Goal: Transaction & Acquisition: Purchase product/service

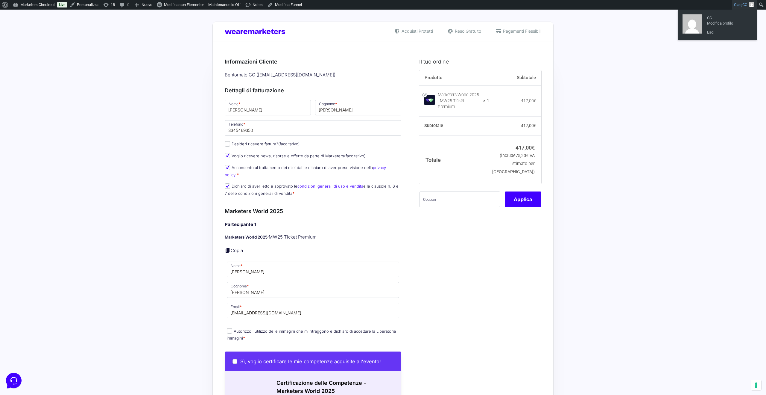
click at [743, 6] on span "CC" at bounding box center [745, 4] width 5 height 4
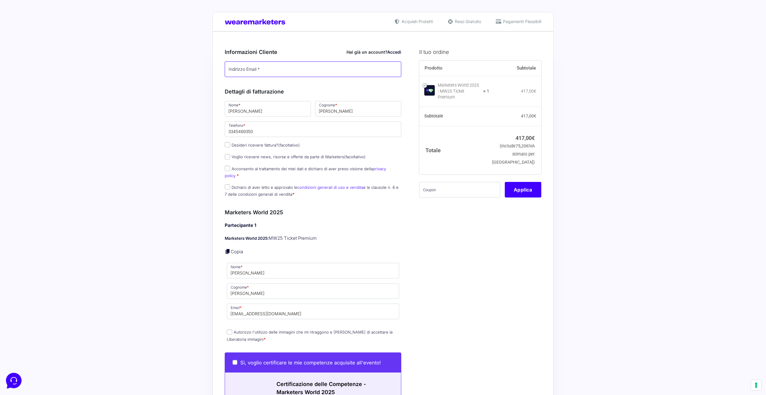
type input "[EMAIL_ADDRESS][DOMAIN_NAME]"
click at [441, 189] on input "text" at bounding box center [459, 190] width 81 height 16
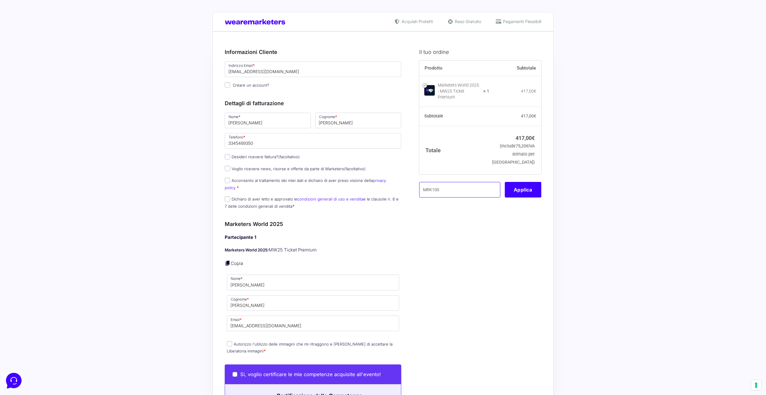
drag, startPoint x: 464, startPoint y: 188, endPoint x: 445, endPoint y: 211, distance: 29.8
click at [394, 184] on form "Informazioni Cliente Hai già un account? Accedi Indirizzo Email * [EMAIL_ADDRES…" at bounding box center [383, 350] width 317 height 618
paste input "OFFMWTEST"
type input "MRK100OFFMWTEST"
drag, startPoint x: 477, startPoint y: 230, endPoint x: 483, endPoint y: 229, distance: 6.0
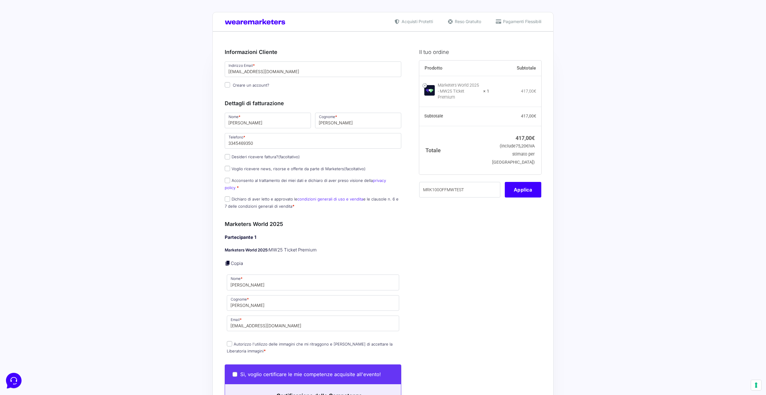
click at [477, 229] on div "Il tuo ordine Prodotto Subtotale Marketers World 2025 - MW25 Ticket Premium × 1…" at bounding box center [478, 350] width 127 height 618
click at [519, 188] on button "Applica" at bounding box center [523, 190] width 37 height 16
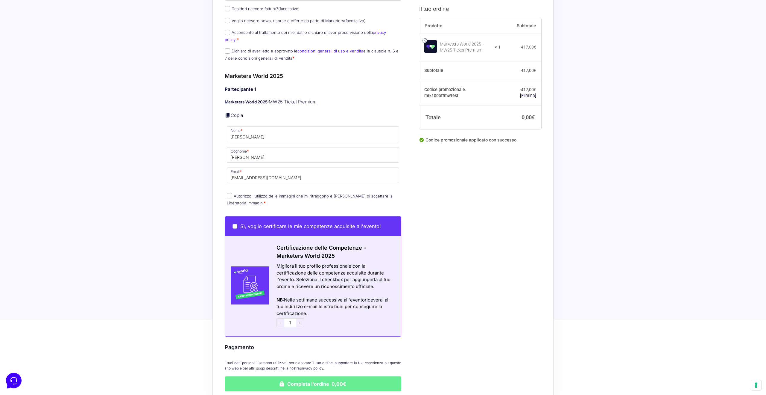
scroll to position [151, 0]
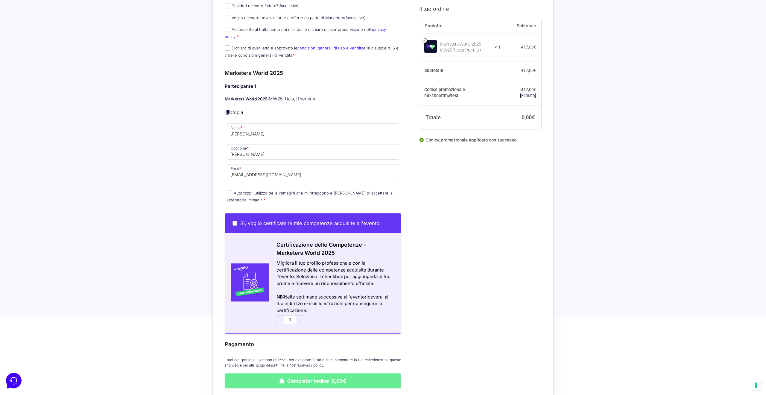
click at [228, 190] on input "Autorizzo l'utilizzo delle immagini che mi ritraggono e [PERSON_NAME] di accett…" at bounding box center [229, 192] width 5 height 5
checkbox input "true"
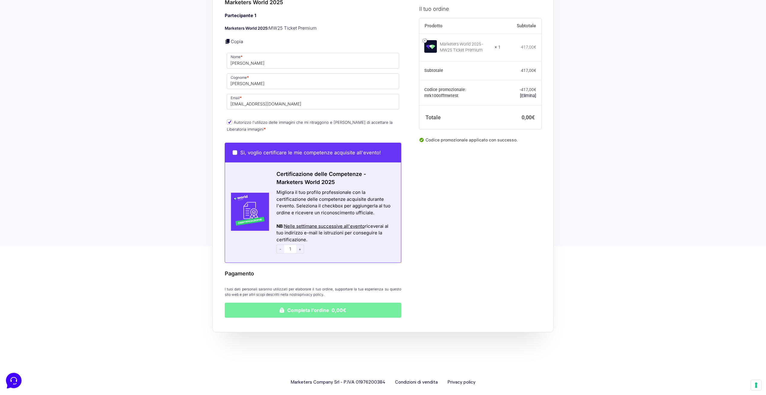
click at [326, 302] on button "Completa l'ordine 0,00€" at bounding box center [313, 309] width 177 height 15
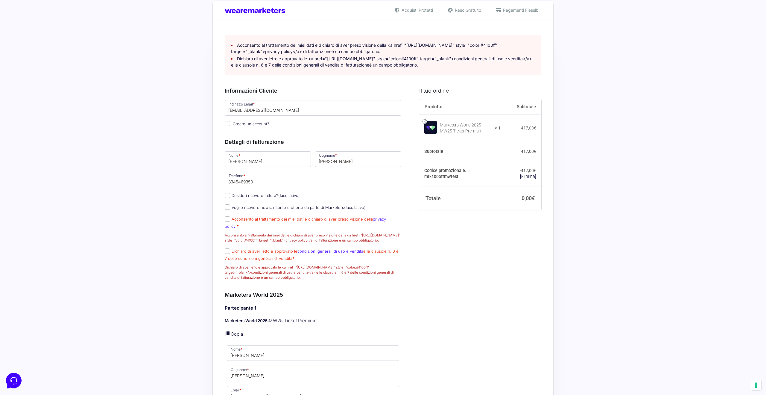
scroll to position [0, 0]
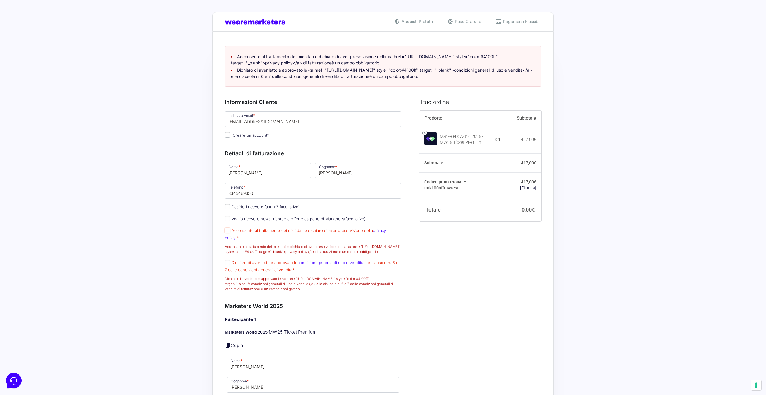
click at [227, 233] on input "Acconsento al trattamento dei miei dati e dichiaro di aver preso visione della …" at bounding box center [227, 229] width 5 height 5
checkbox input "true"
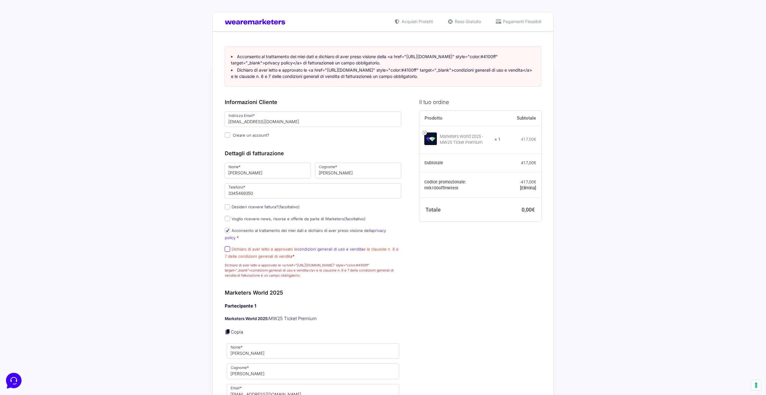
click at [227, 248] on input "Dichiaro di aver letto e approvato le condizioni generali di uso e vendita e le…" at bounding box center [227, 248] width 5 height 5
checkbox input "true"
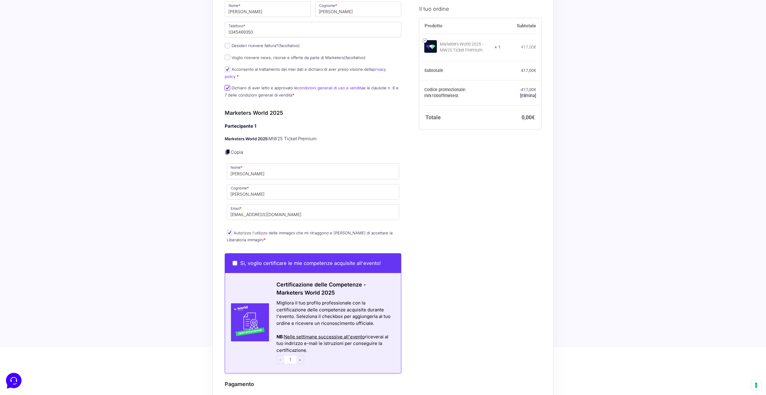
scroll to position [278, 0]
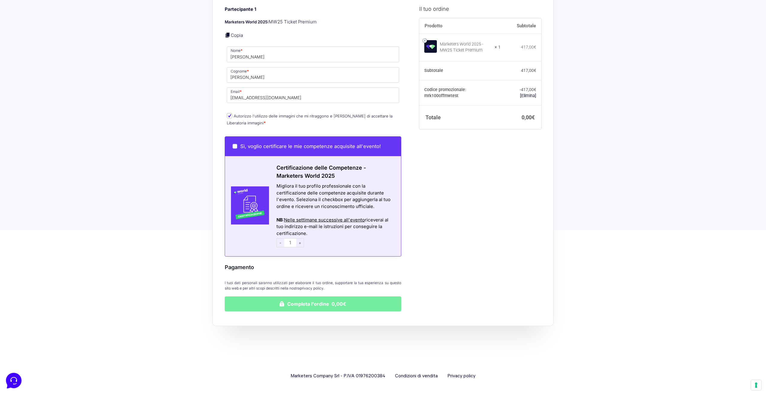
click at [316, 308] on button "Completa l'ordine 0,00€" at bounding box center [313, 303] width 177 height 15
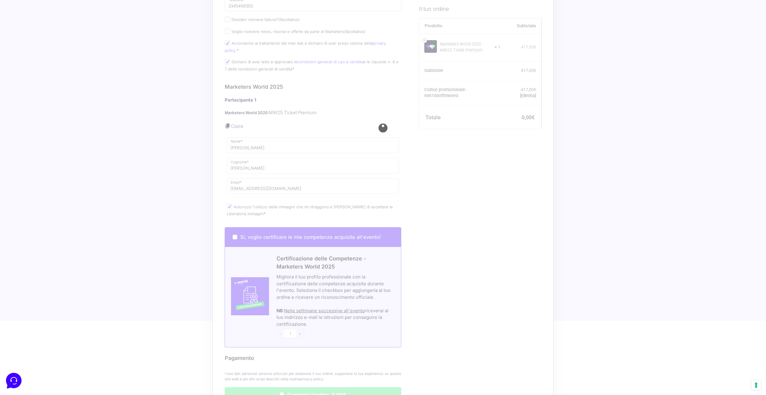
scroll to position [163, 0]
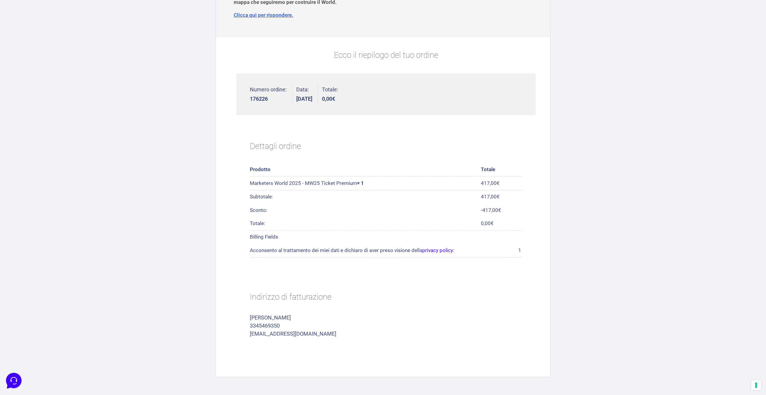
scroll to position [140, 0]
